Goal: Find specific page/section: Find specific page/section

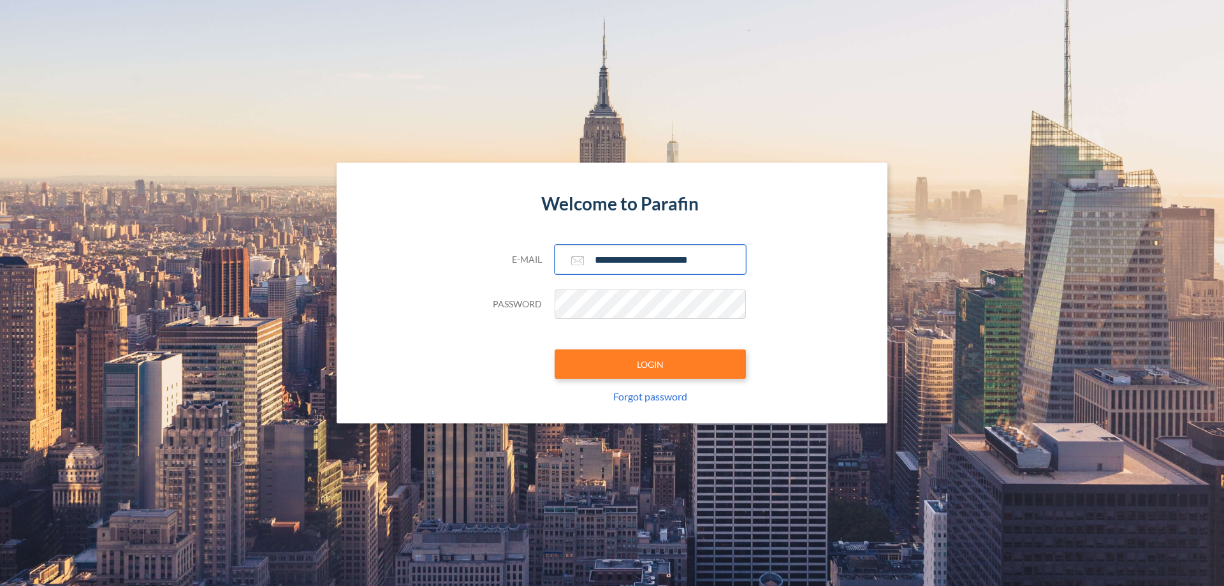
type input "**********"
click at [650, 364] on button "LOGIN" at bounding box center [650, 363] width 191 height 29
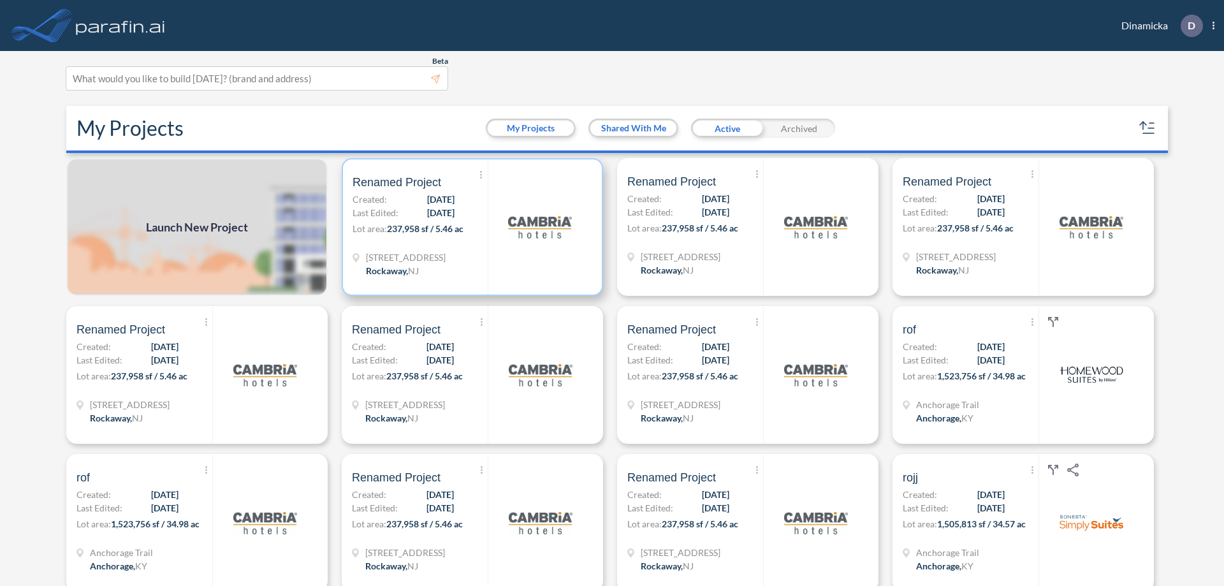
scroll to position [3, 0]
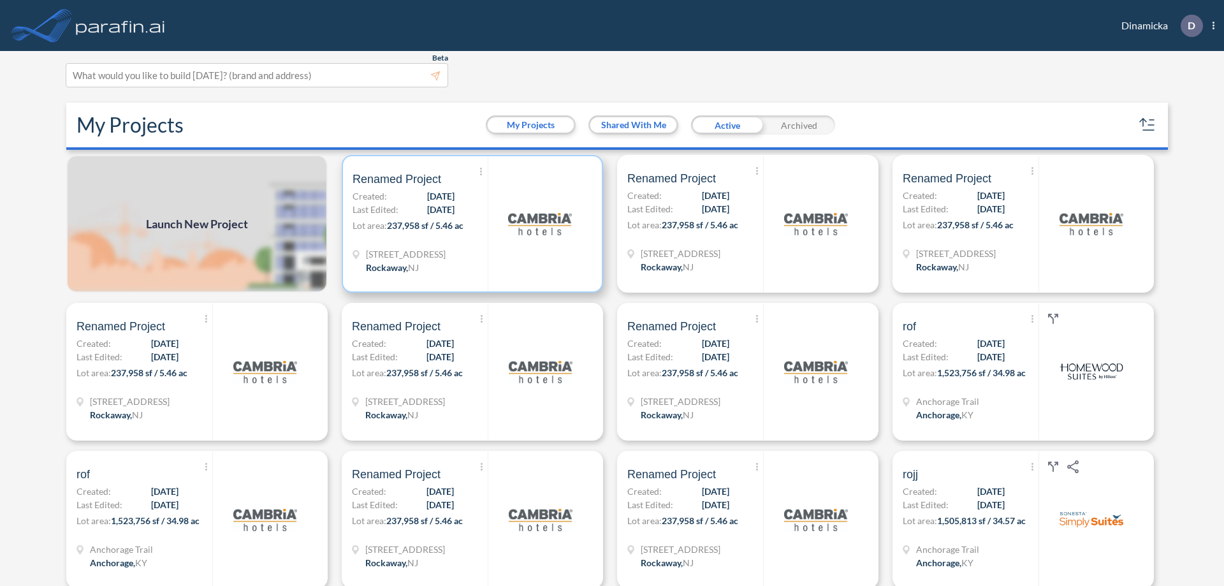
click at [470, 224] on p "Lot area: 237,958 sf / 5.46 ac" at bounding box center [419, 228] width 135 height 18
